Goal: Book appointment/travel/reservation

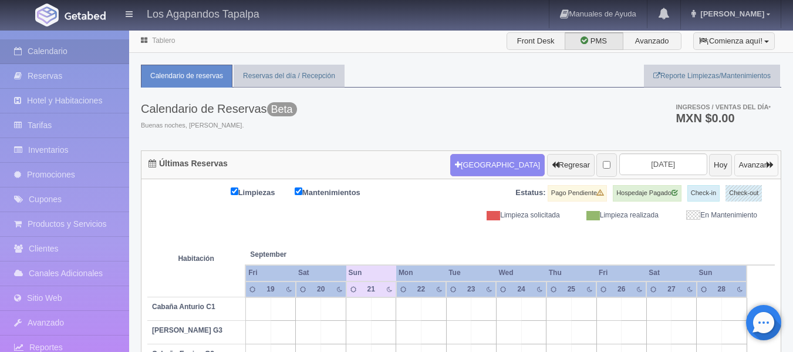
click at [740, 170] on button "Avanzar" at bounding box center [757, 165] width 44 height 22
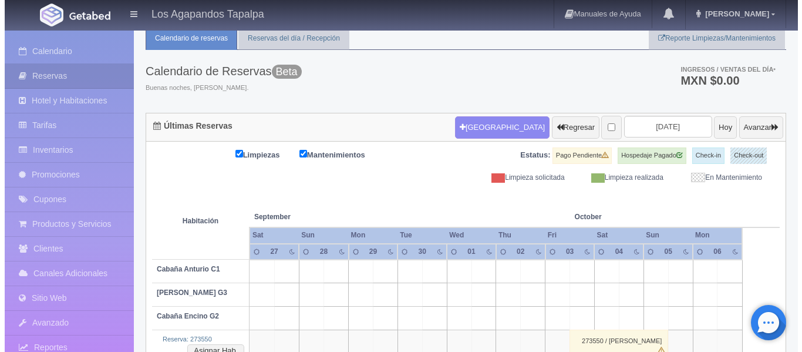
scroll to position [59, 0]
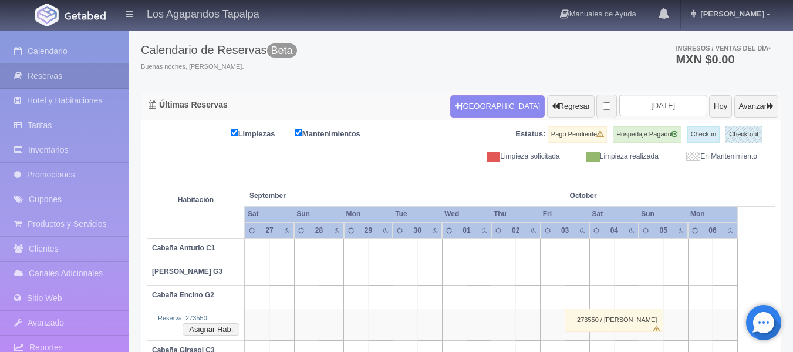
click at [555, 269] on td at bounding box center [553, 273] width 25 height 23
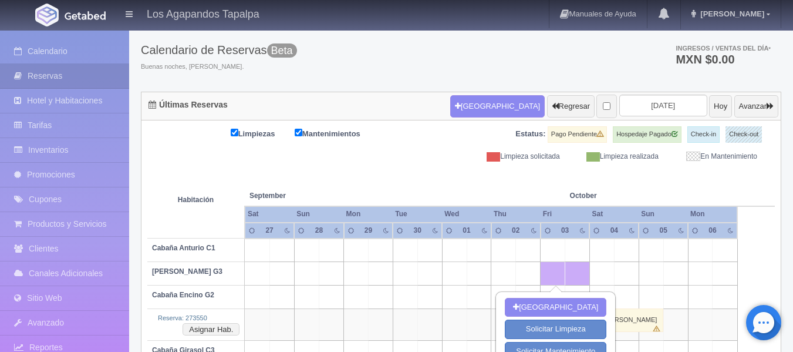
click at [680, 275] on td at bounding box center [676, 273] width 25 height 23
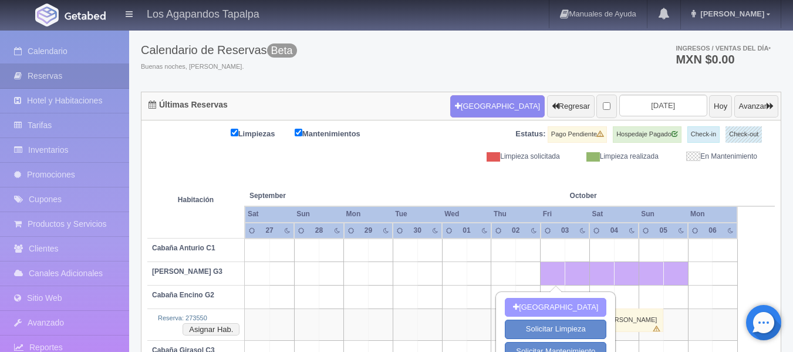
click at [559, 305] on button "[GEOGRAPHIC_DATA]" at bounding box center [556, 307] width 102 height 19
type input "03-10-2025"
type input "05-10-2025"
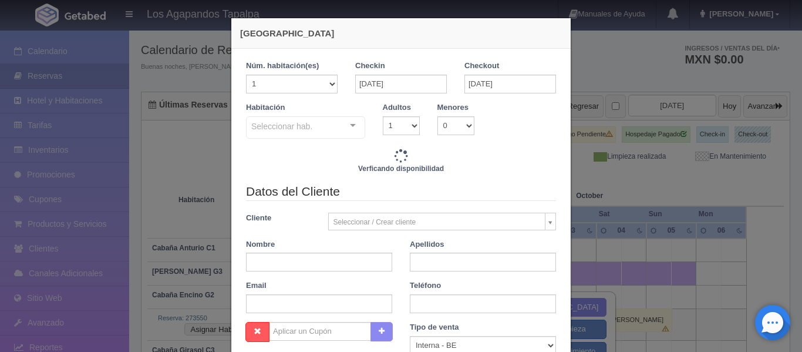
checkbox input "false"
type input "4500.00"
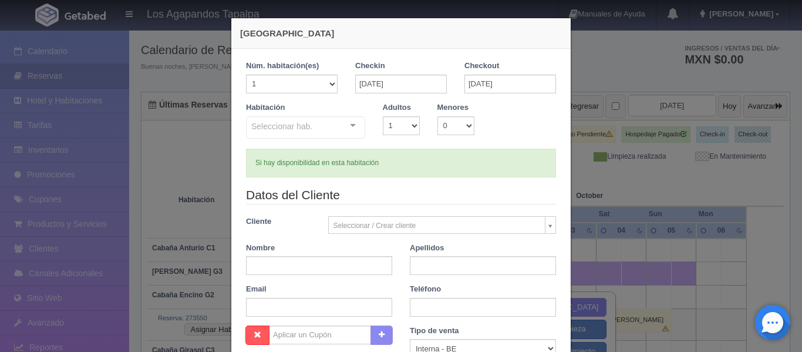
checkbox input "false"
click at [365, 227] on body "Los Agapandos Tapalpa Manuales de Ayuda Actualizaciones recientes Ana Pau Mi Pe…" at bounding box center [401, 219] width 802 height 496
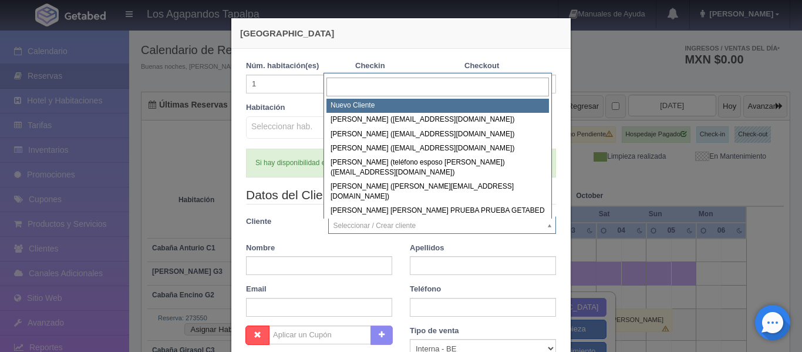
select select "-1"
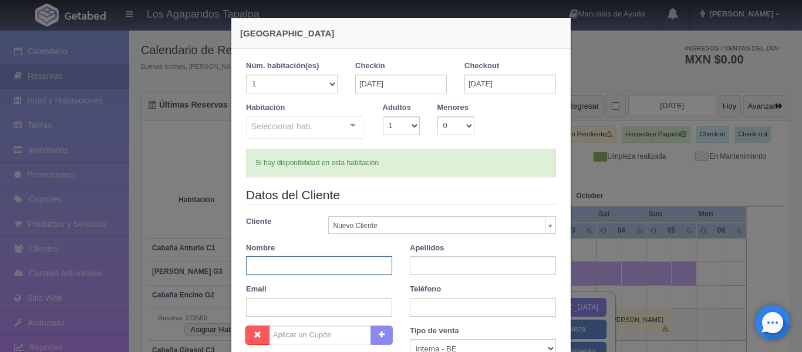
click at [281, 261] on input "text" at bounding box center [319, 265] width 146 height 19
type input "[PERSON_NAME]"
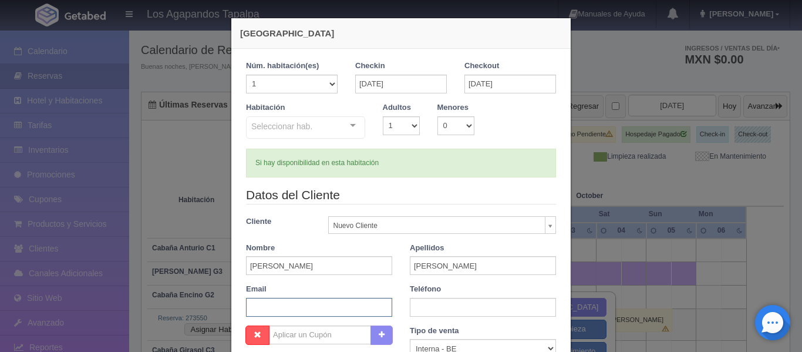
click at [281, 304] on input "text" at bounding box center [319, 307] width 146 height 19
type input "317"
drag, startPoint x: 281, startPoint y: 304, endPoint x: 235, endPoint y: 304, distance: 45.2
click at [237, 304] on div "Email 317" at bounding box center [319, 300] width 164 height 33
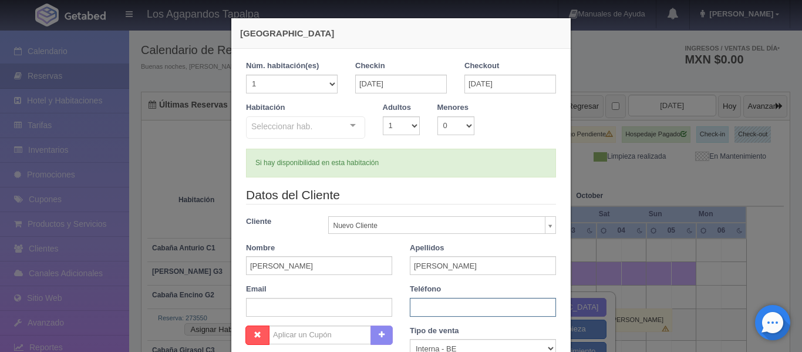
click at [453, 298] on input "text" at bounding box center [483, 307] width 146 height 19
click at [423, 304] on input "3171127038" at bounding box center [483, 307] width 146 height 19
click at [437, 308] on input "317 1127038" at bounding box center [483, 307] width 146 height 19
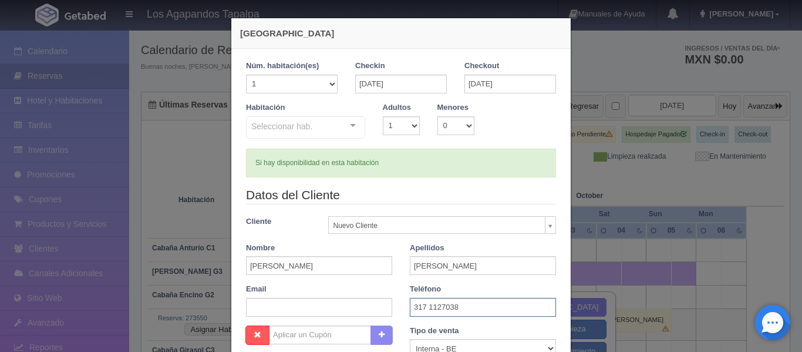
click at [443, 304] on input "317 1127038" at bounding box center [483, 307] width 146 height 19
click at [447, 305] on input "317 1127038" at bounding box center [483, 307] width 146 height 19
click at [430, 305] on input "317 1127038" at bounding box center [483, 307] width 146 height 19
click at [438, 305] on input "317 1127038" at bounding box center [483, 307] width 146 height 19
type input "317 112 7038"
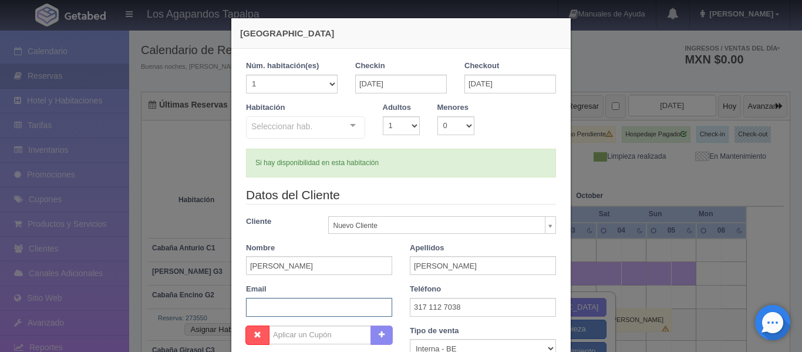
click at [335, 313] on input "text" at bounding box center [319, 307] width 146 height 19
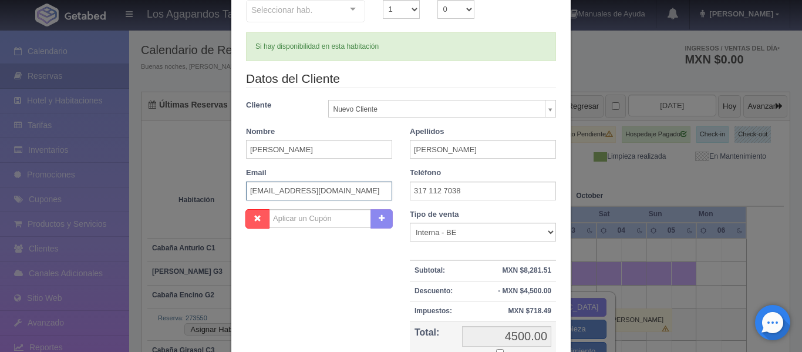
scroll to position [117, 0]
type input "[EMAIL_ADDRESS][DOMAIN_NAME]"
click at [481, 216] on div "Tipo de venta Correo Electronico Interna - BE Llamada OTA Externa Otro WALK IN" at bounding box center [483, 224] width 146 height 33
click at [490, 228] on select "Correo Electronico Interna - BE Llamada OTA Externa Otro WALK IN" at bounding box center [483, 230] width 146 height 19
select select "walkin"
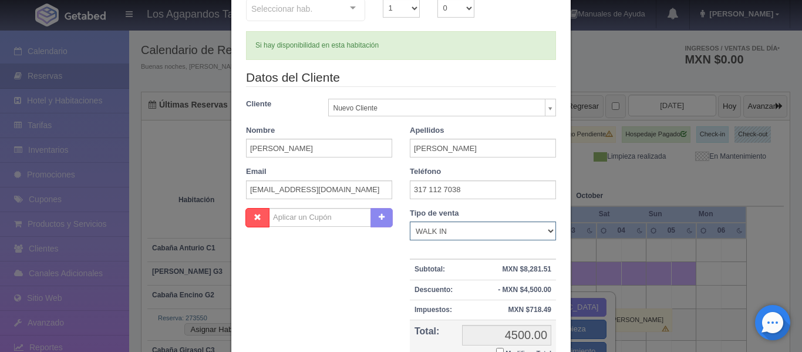
click at [410, 221] on select "Correo Electronico Interna - BE Llamada OTA Externa Otro WALK IN" at bounding box center [483, 230] width 146 height 19
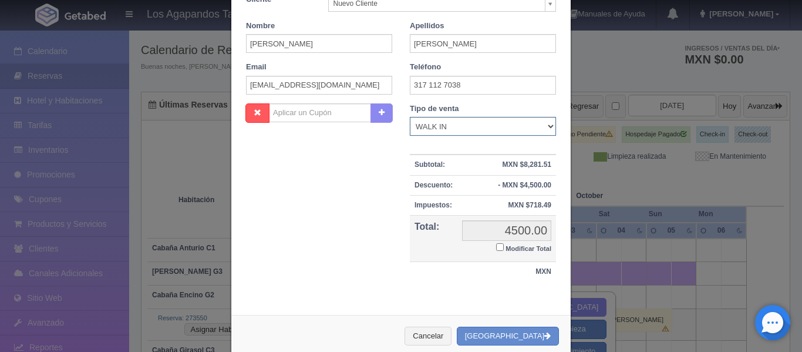
scroll to position [235, 0]
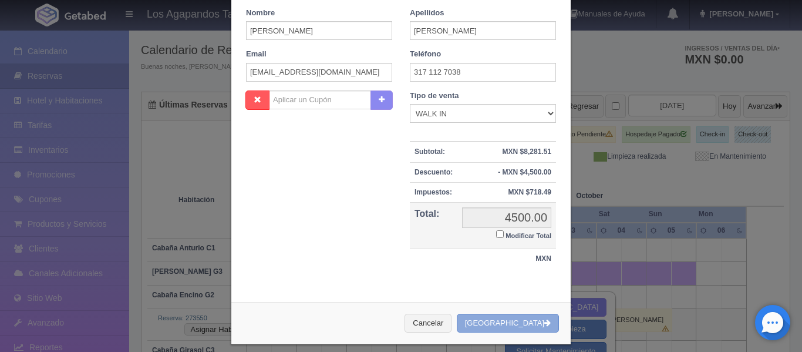
click at [505, 324] on button "Crear Reserva" at bounding box center [508, 323] width 102 height 19
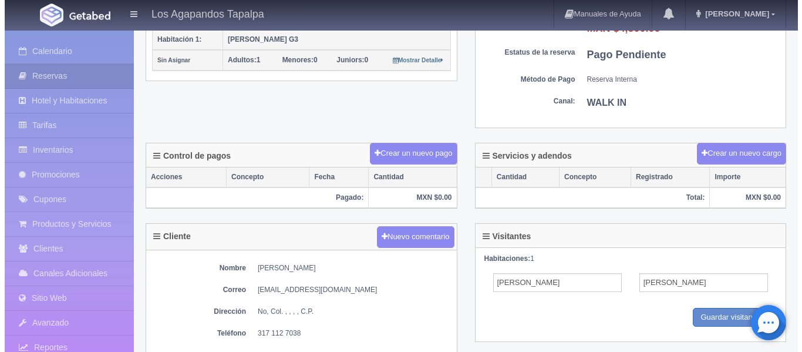
scroll to position [294, 0]
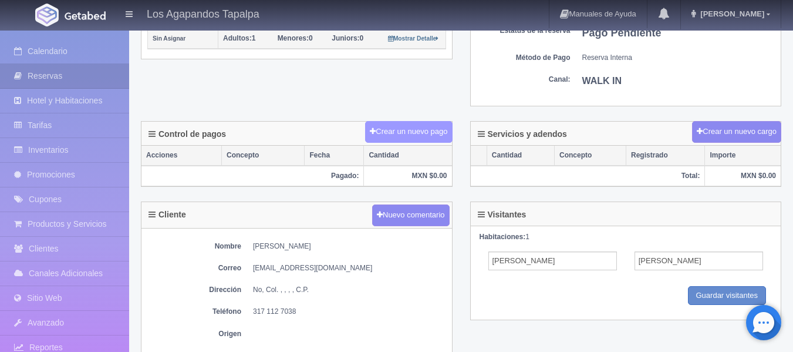
click at [402, 130] on button "Crear un nuevo pago" at bounding box center [408, 132] width 87 height 22
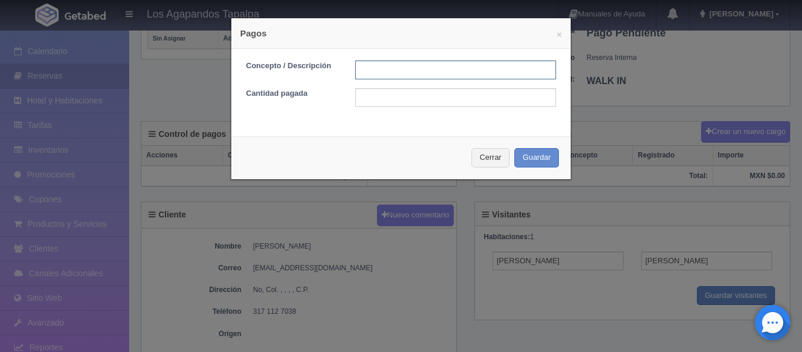
click at [375, 62] on input "text" at bounding box center [455, 69] width 201 height 19
type input "Anticipo"
click at [392, 96] on input "text" at bounding box center [455, 97] width 201 height 19
type input "2250"
click at [539, 158] on button "Guardar" at bounding box center [536, 157] width 45 height 19
